Goal: Transaction & Acquisition: Book appointment/travel/reservation

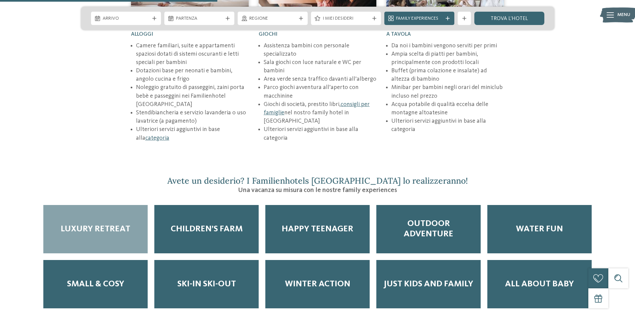
scroll to position [1066, 0]
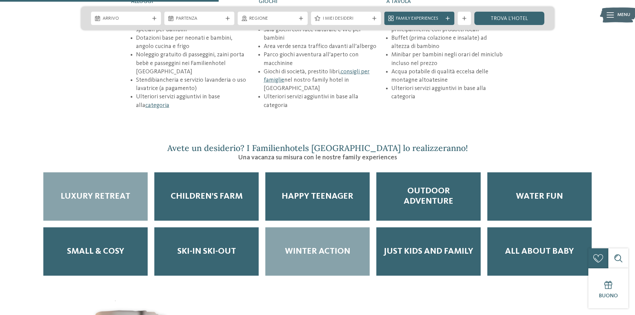
click at [306, 239] on div "Winter Action" at bounding box center [317, 251] width 104 height 48
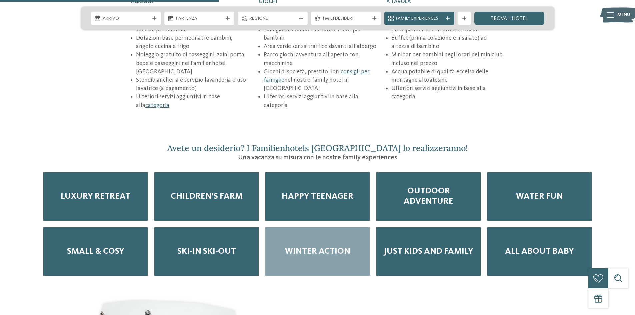
click at [319, 246] on span "Winter Action" at bounding box center [317, 251] width 65 height 10
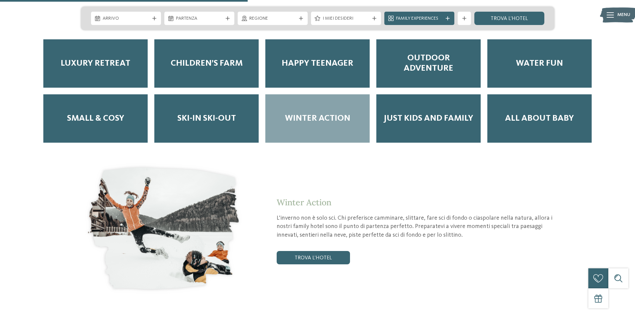
scroll to position [1199, 0]
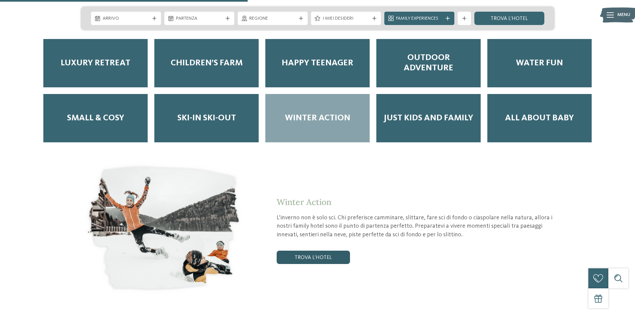
click at [317, 251] on link "trova l’hotel" at bounding box center [312, 257] width 73 height 13
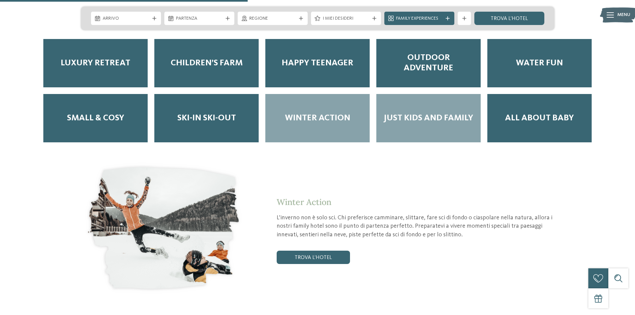
click at [442, 113] on span "Just kids and family" at bounding box center [428, 118] width 90 height 10
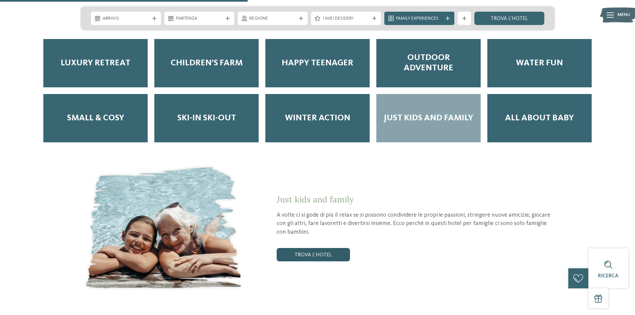
click at [316, 248] on link "trova l’hotel" at bounding box center [312, 254] width 73 height 13
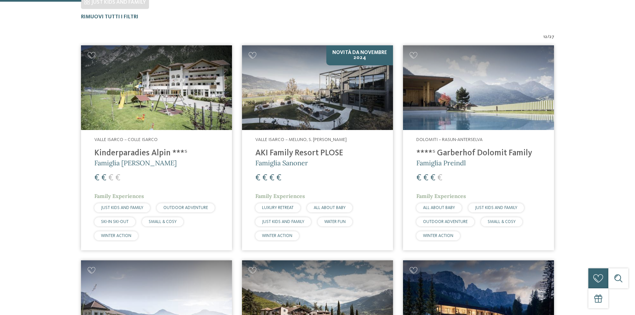
scroll to position [219, 0]
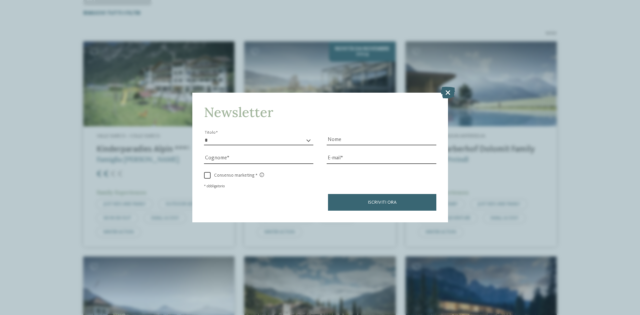
click at [446, 91] on icon at bounding box center [447, 93] width 14 height 12
